Goal: Information Seeking & Learning: Find specific fact

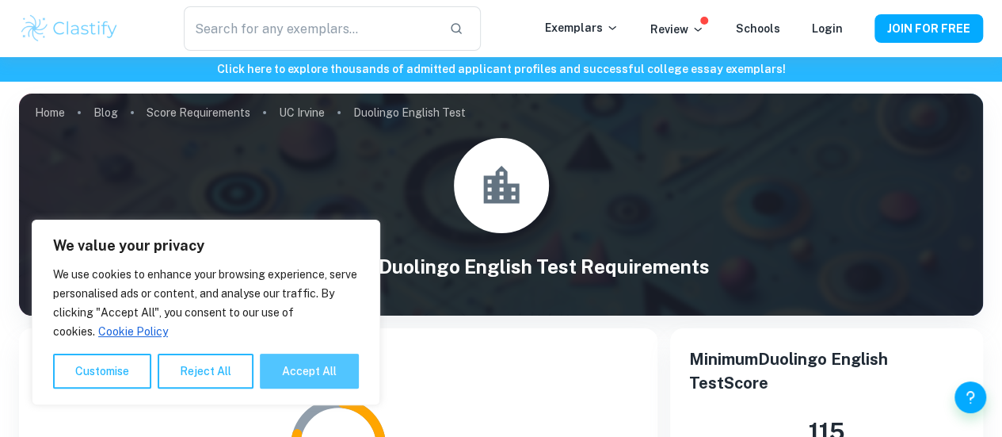
click at [323, 365] on button "Accept All" at bounding box center [309, 370] width 99 height 35
checkbox input "true"
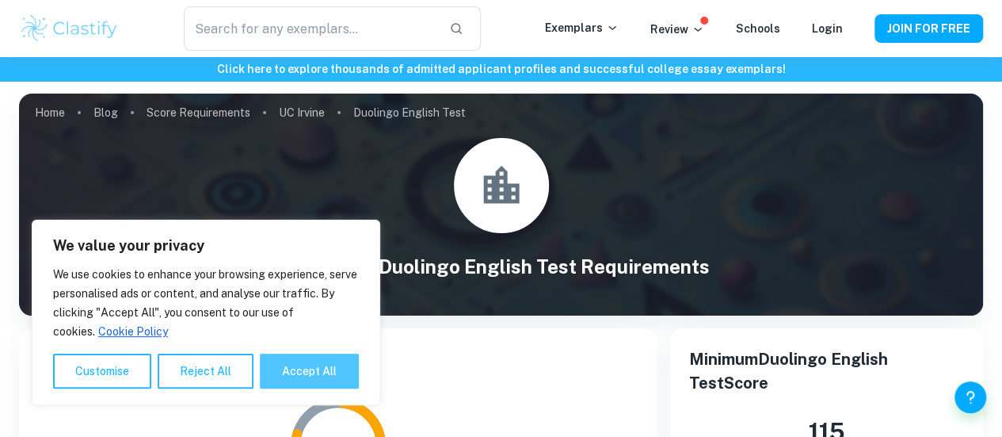
checkbox input "true"
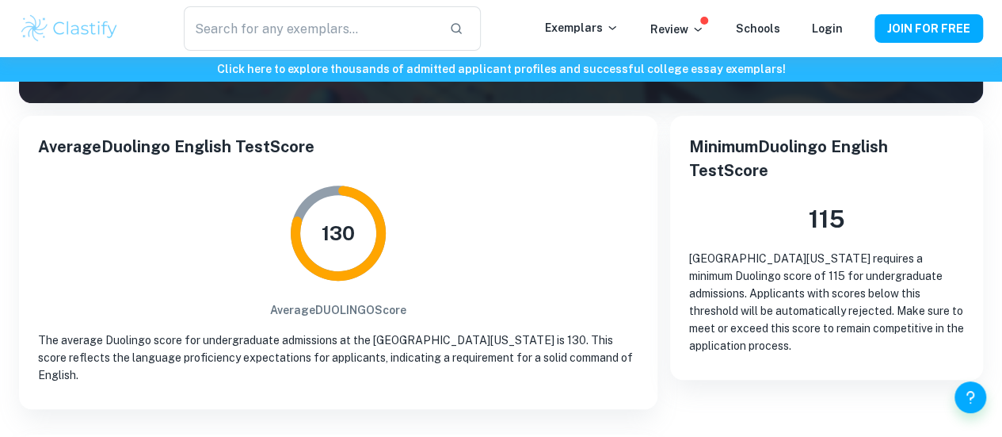
scroll to position [238, 0]
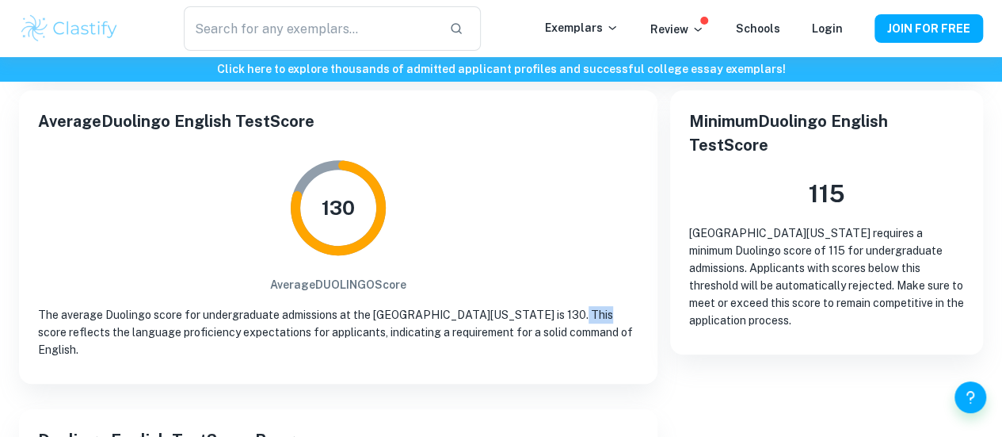
drag, startPoint x: 534, startPoint y: 311, endPoint x: 557, endPoint y: 307, distance: 23.5
click at [557, 307] on p "The average Duolingo score for undergraduate admissions at the [GEOGRAPHIC_DATA…" at bounding box center [338, 332] width 601 height 52
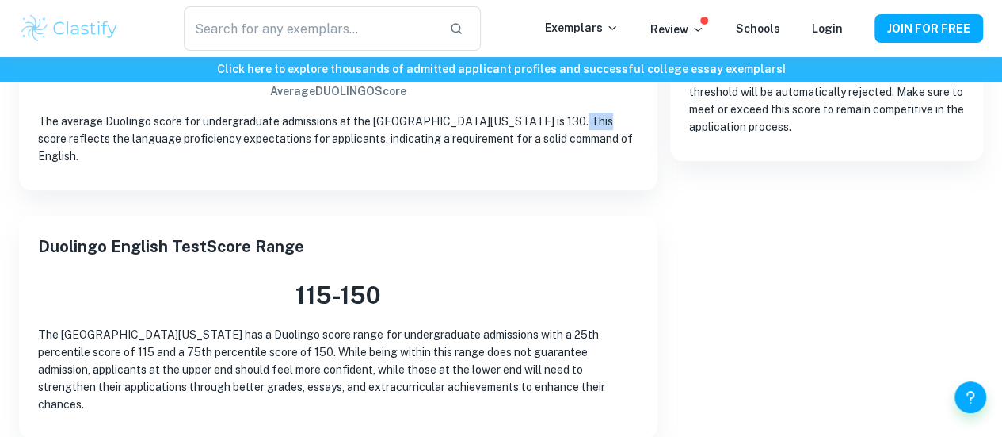
scroll to position [475, 0]
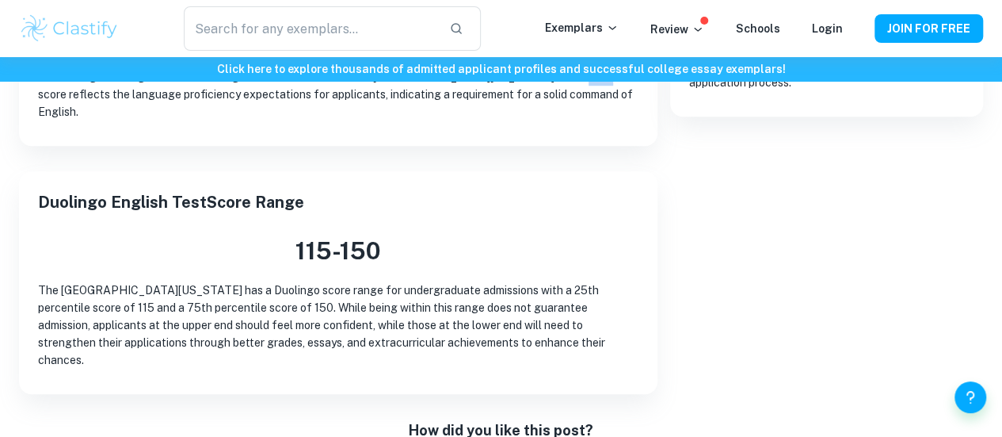
drag, startPoint x: 36, startPoint y: 288, endPoint x: 612, endPoint y: 341, distance: 578.5
click at [612, 341] on div "Duolingo English Test Score Range 115 - 150 The [GEOGRAPHIC_DATA][US_STATE] has…" at bounding box center [338, 282] width 639 height 223
copy p "The [GEOGRAPHIC_DATA][US_STATE] has a Duolingo score range for undergraduate ad…"
click at [692, 36] on p "Review" at bounding box center [678, 29] width 54 height 17
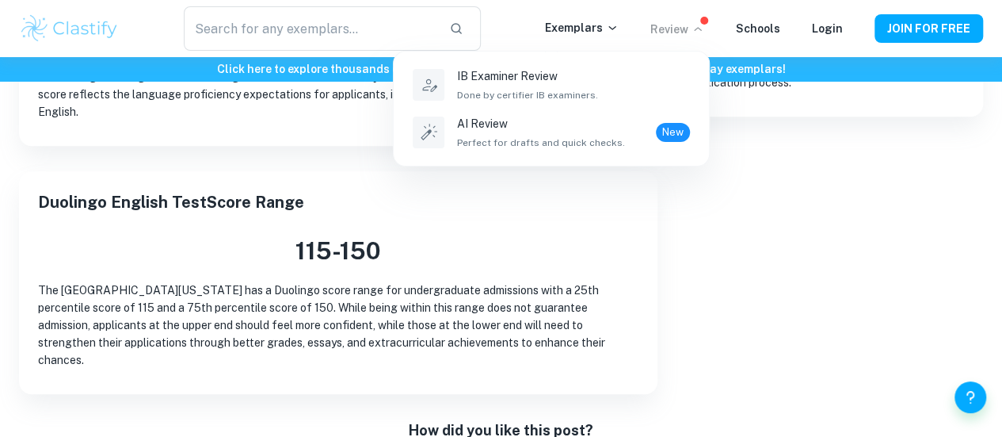
click at [689, 207] on div at bounding box center [501, 218] width 1002 height 437
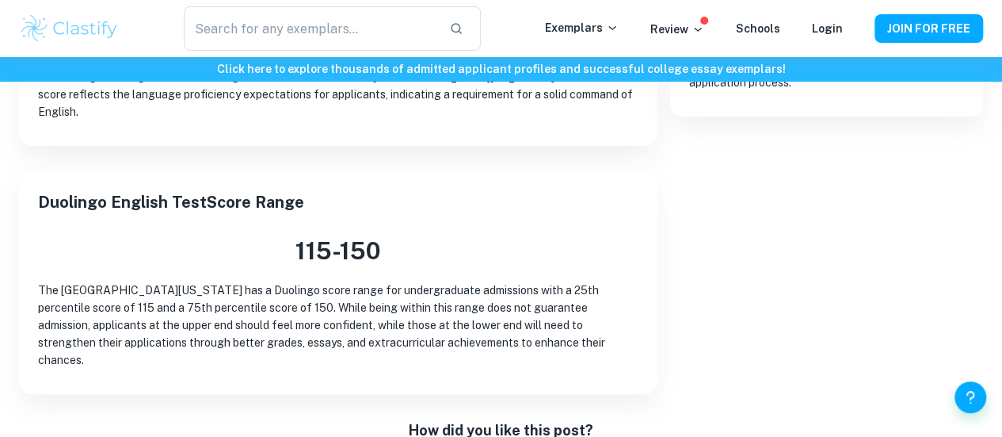
scroll to position [872, 0]
